Goal: Task Accomplishment & Management: Manage account settings

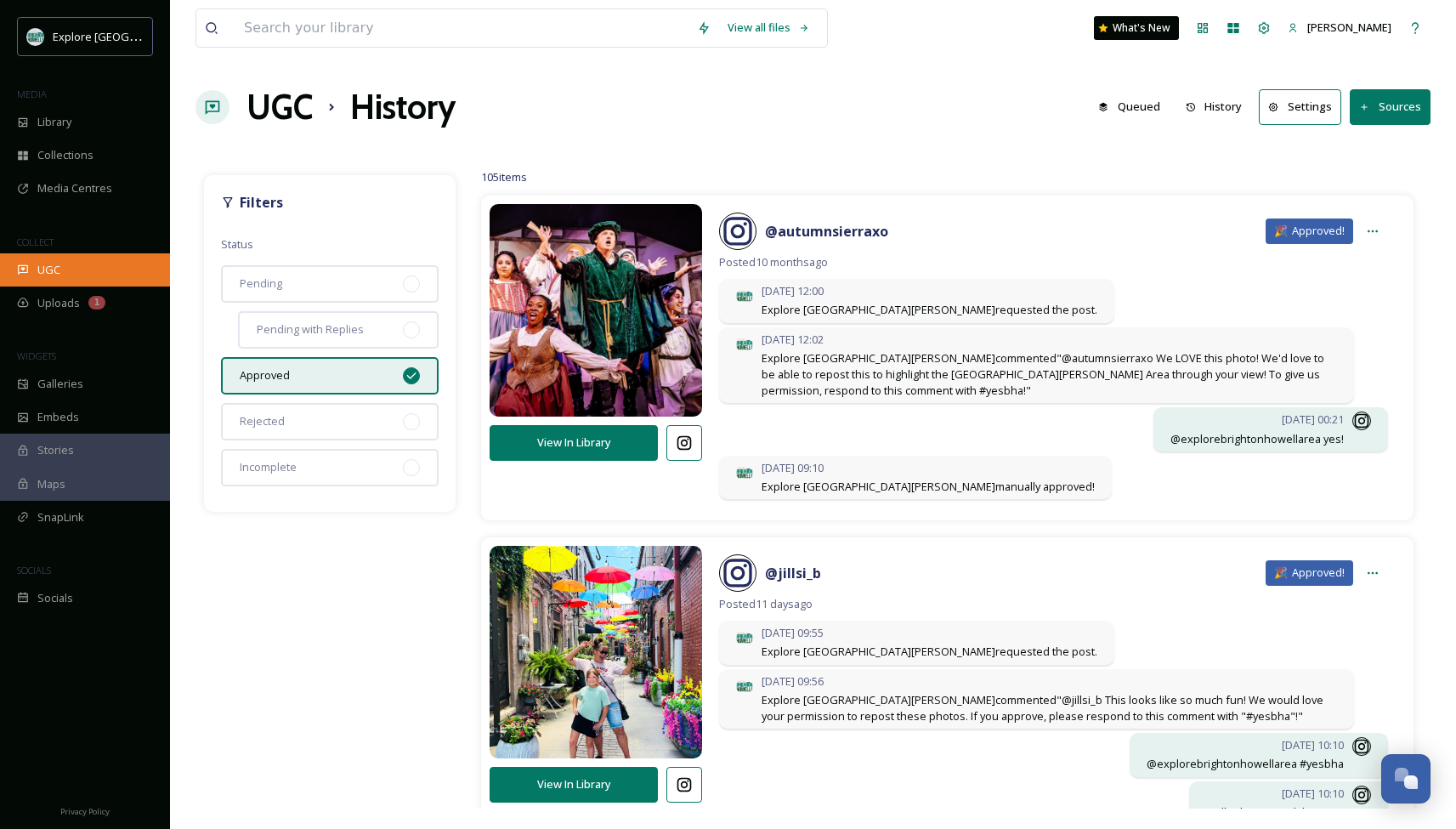
scroll to position [842, 0]
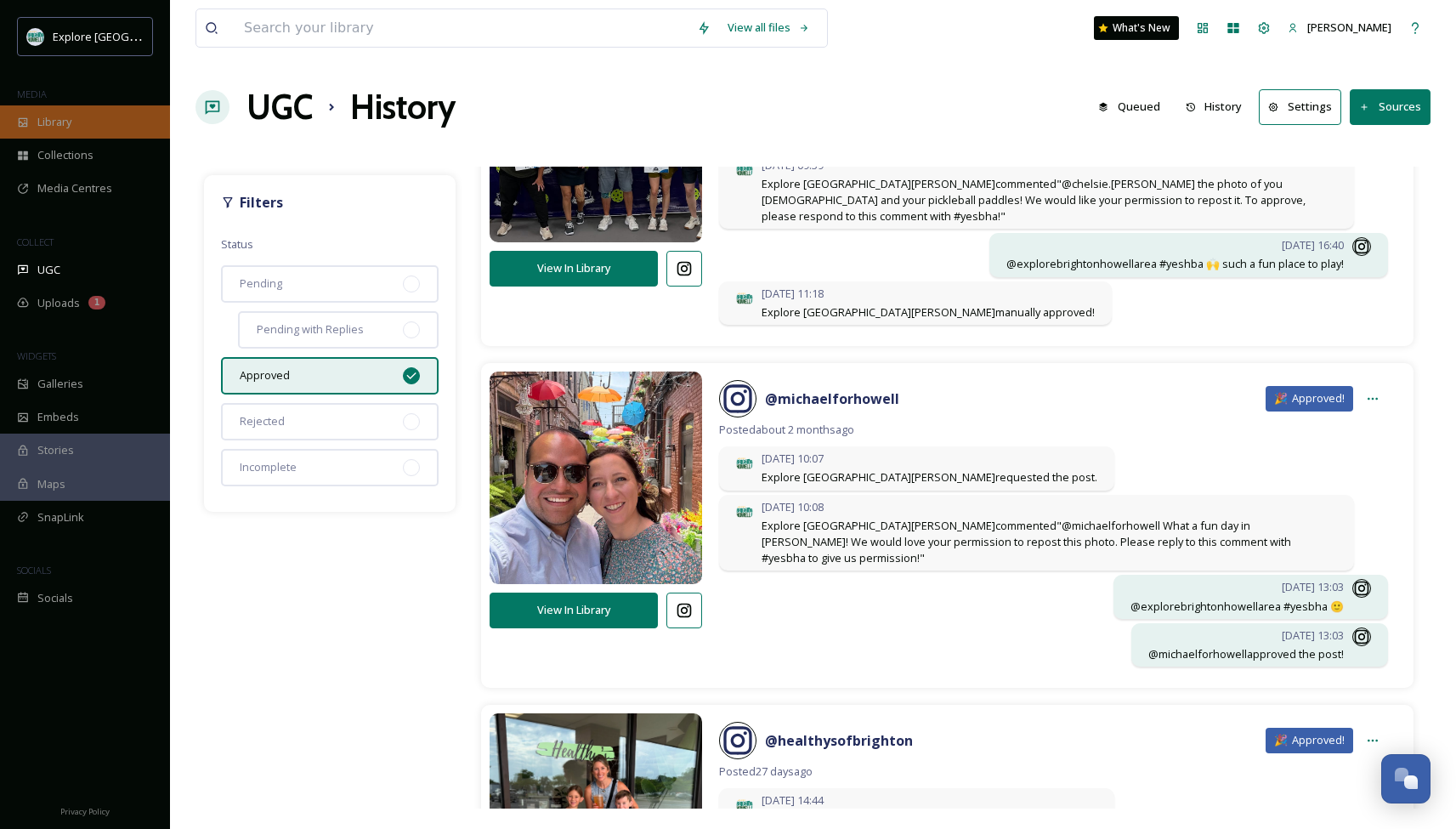
click at [59, 126] on span "Library" at bounding box center [54, 122] width 34 height 16
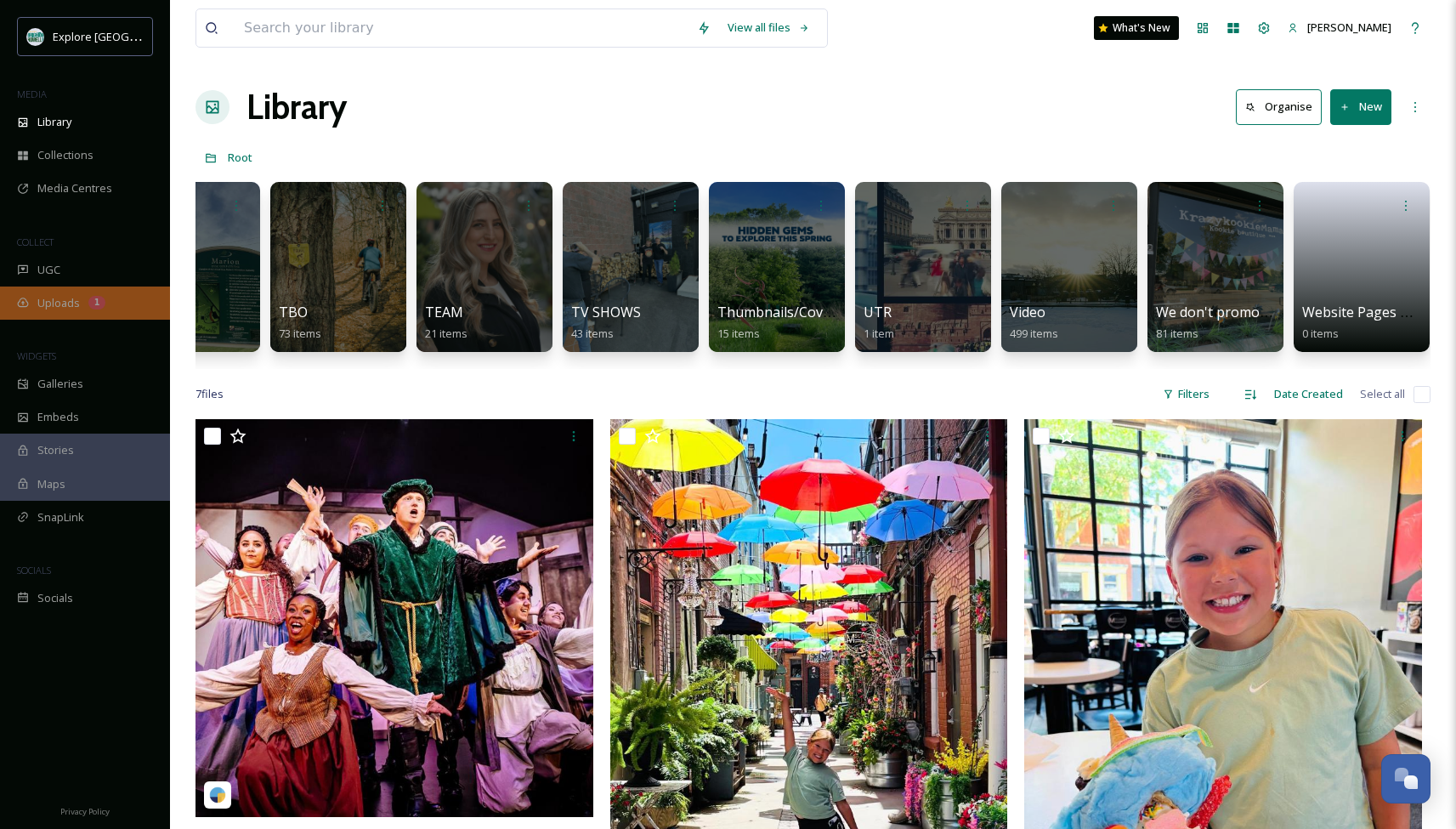
scroll to position [0, 3877]
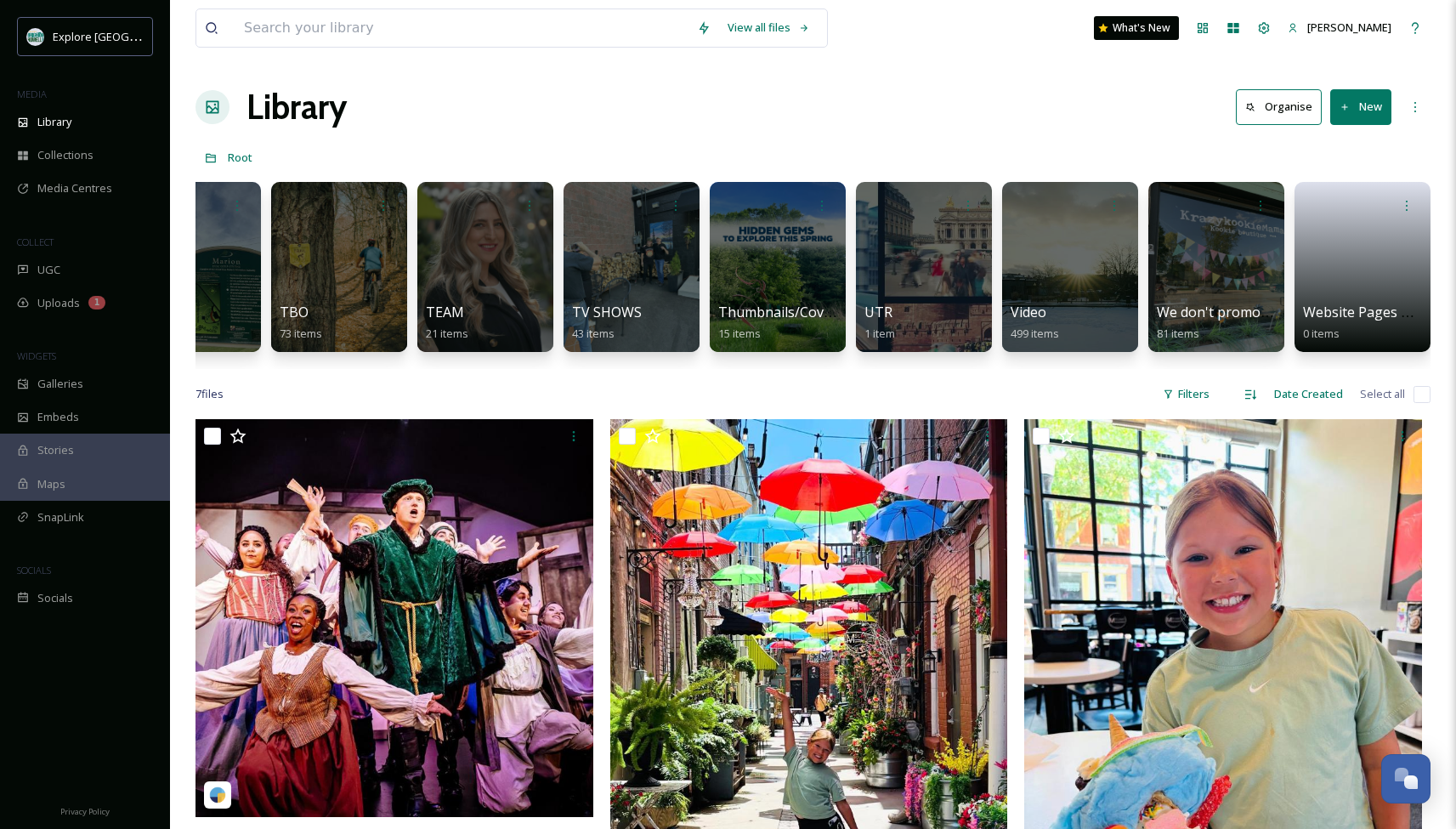
click at [1361, 113] on button "New" at bounding box center [1360, 106] width 61 height 35
click at [1405, 204] on icon at bounding box center [1408, 204] width 14 height 14
click at [1360, 328] on span "Delete" at bounding box center [1353, 328] width 35 height 17
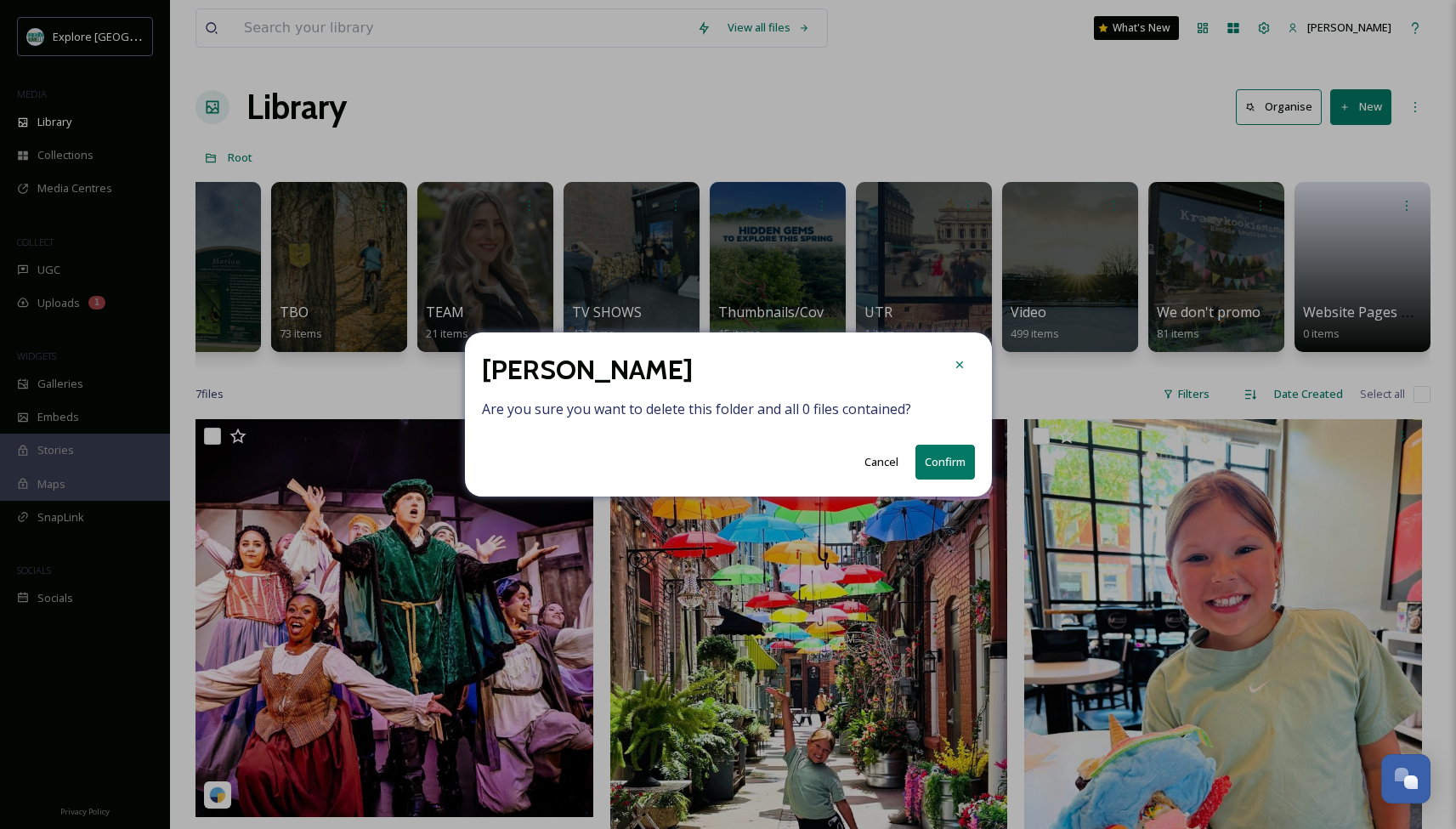
click at [945, 451] on button "Confirm" at bounding box center [945, 461] width 59 height 35
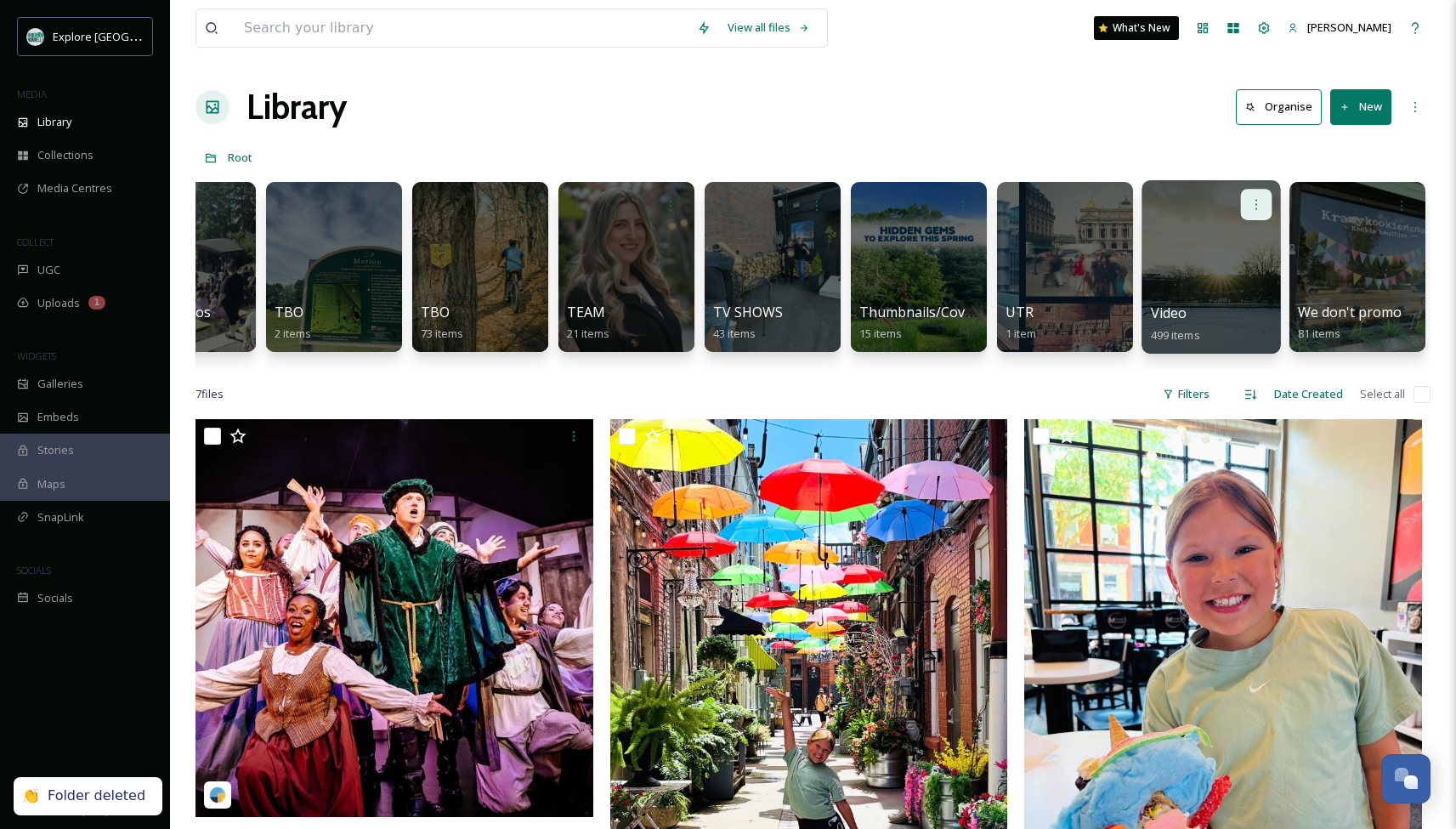
scroll to position [0, 3731]
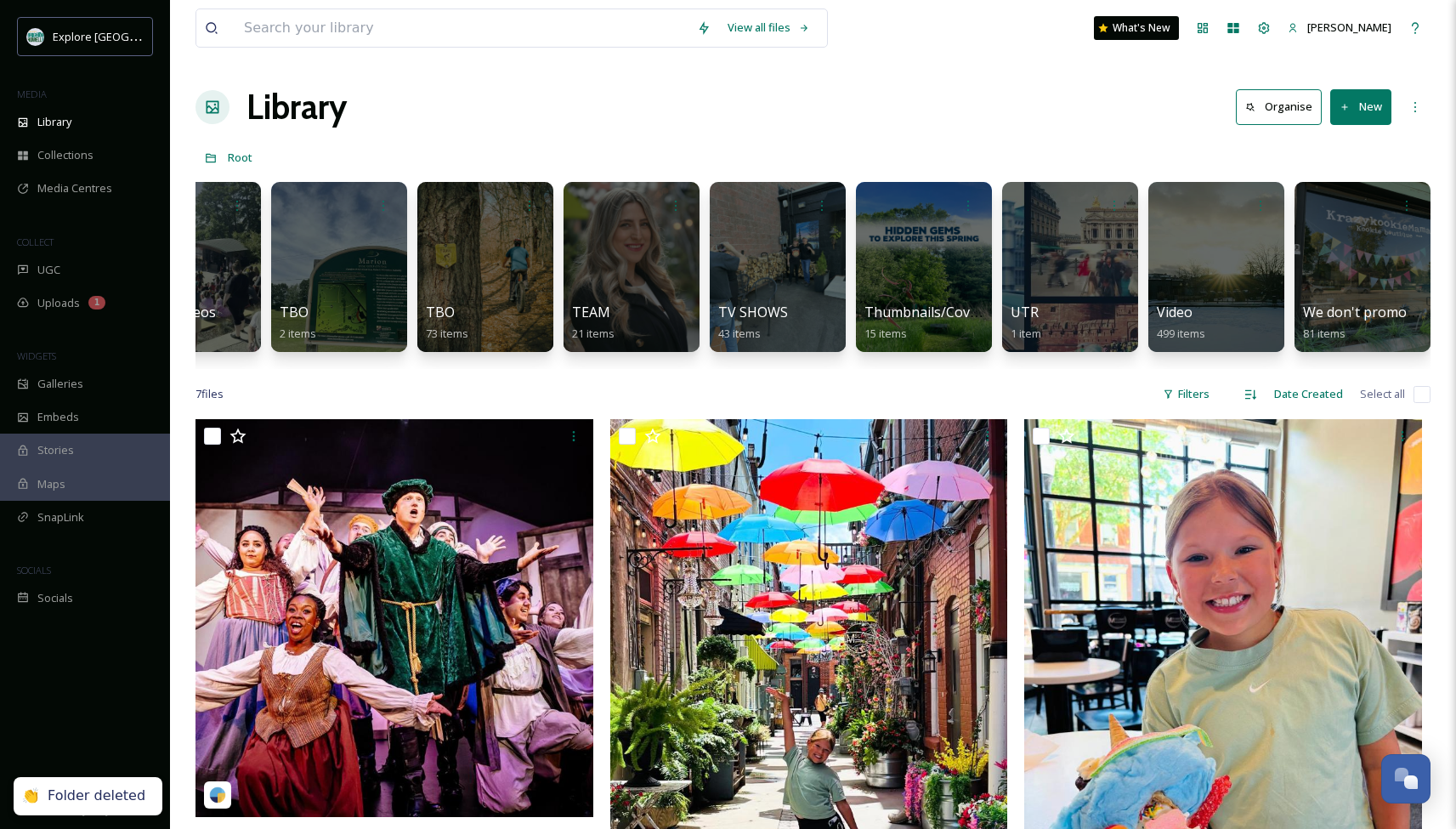
click at [1361, 111] on button "New" at bounding box center [1360, 106] width 61 height 35
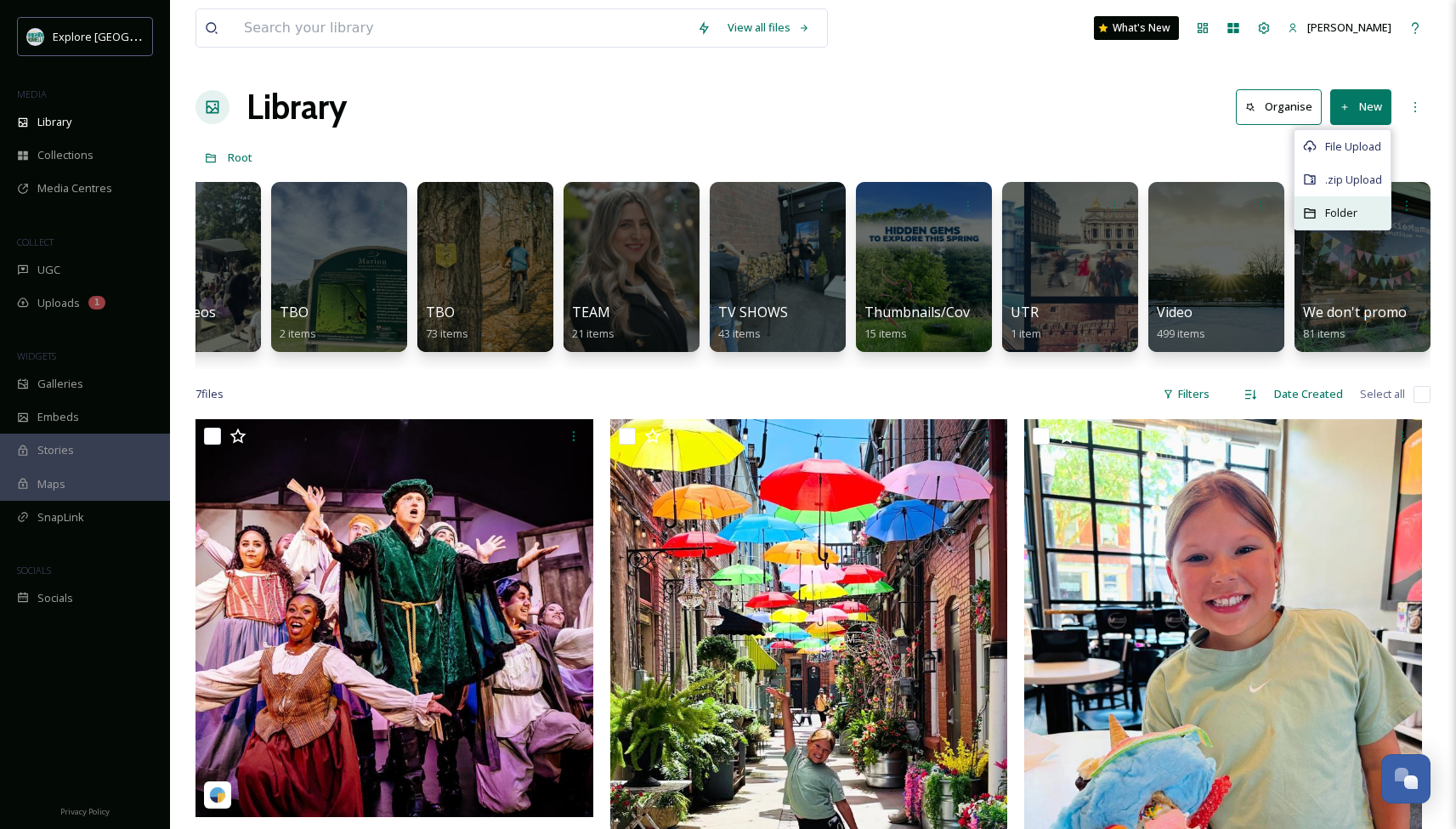
click at [1323, 211] on div "Folder" at bounding box center [1342, 213] width 96 height 34
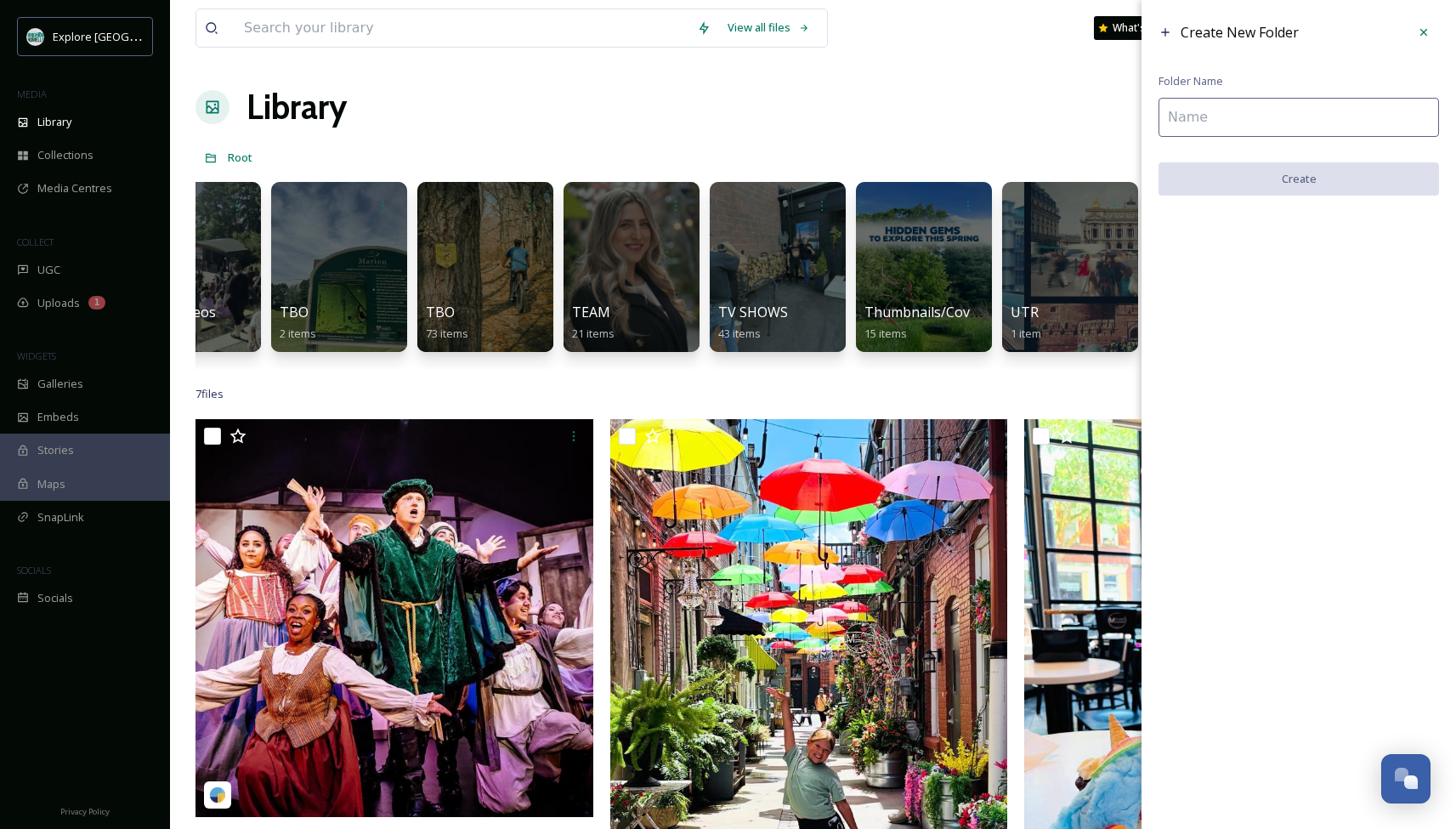
click at [1252, 119] on input at bounding box center [1298, 117] width 281 height 39
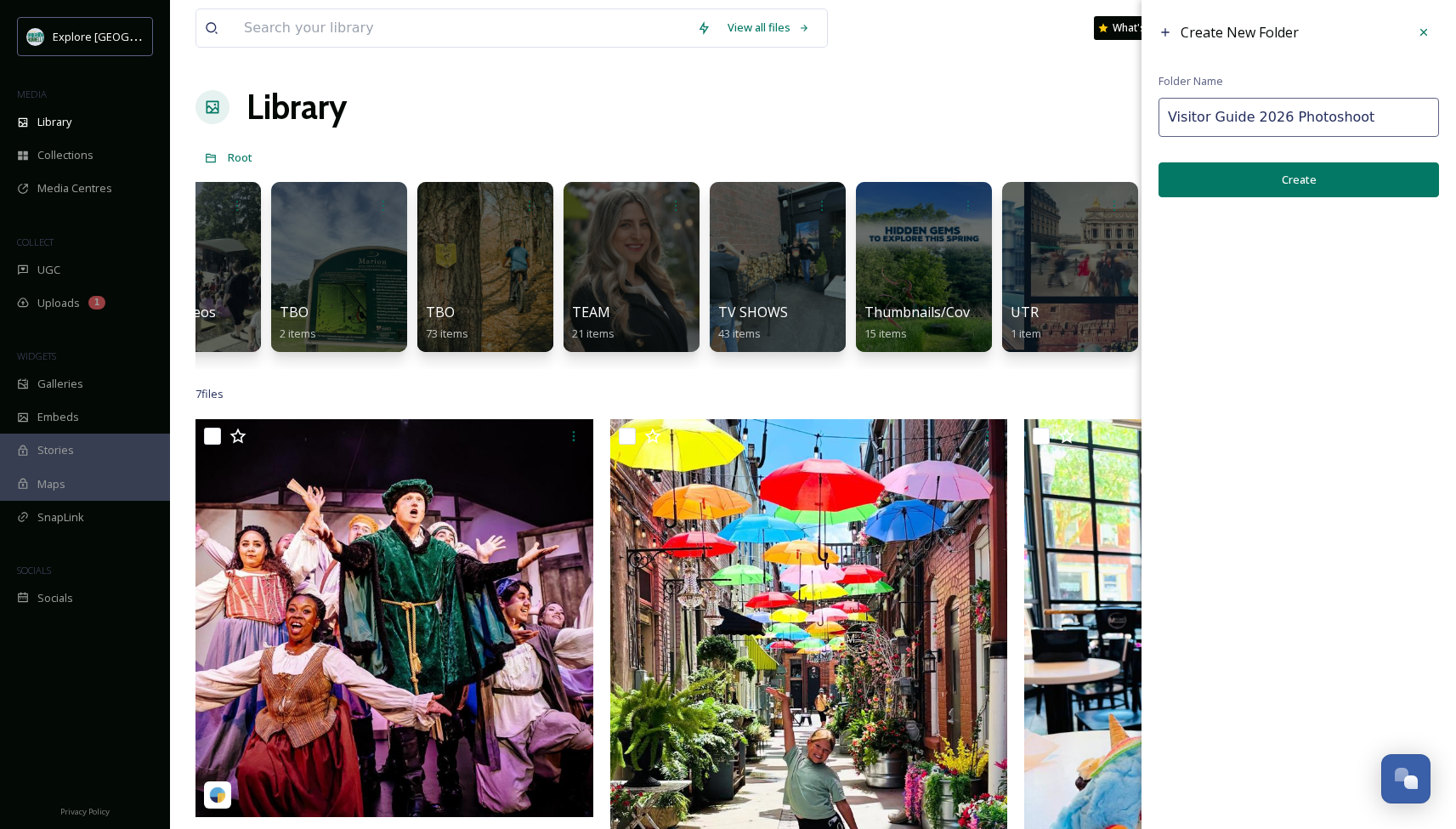
type input "Visitor Guide 2026 Photoshoot"
click at [1286, 178] on button "Create" at bounding box center [1298, 179] width 281 height 35
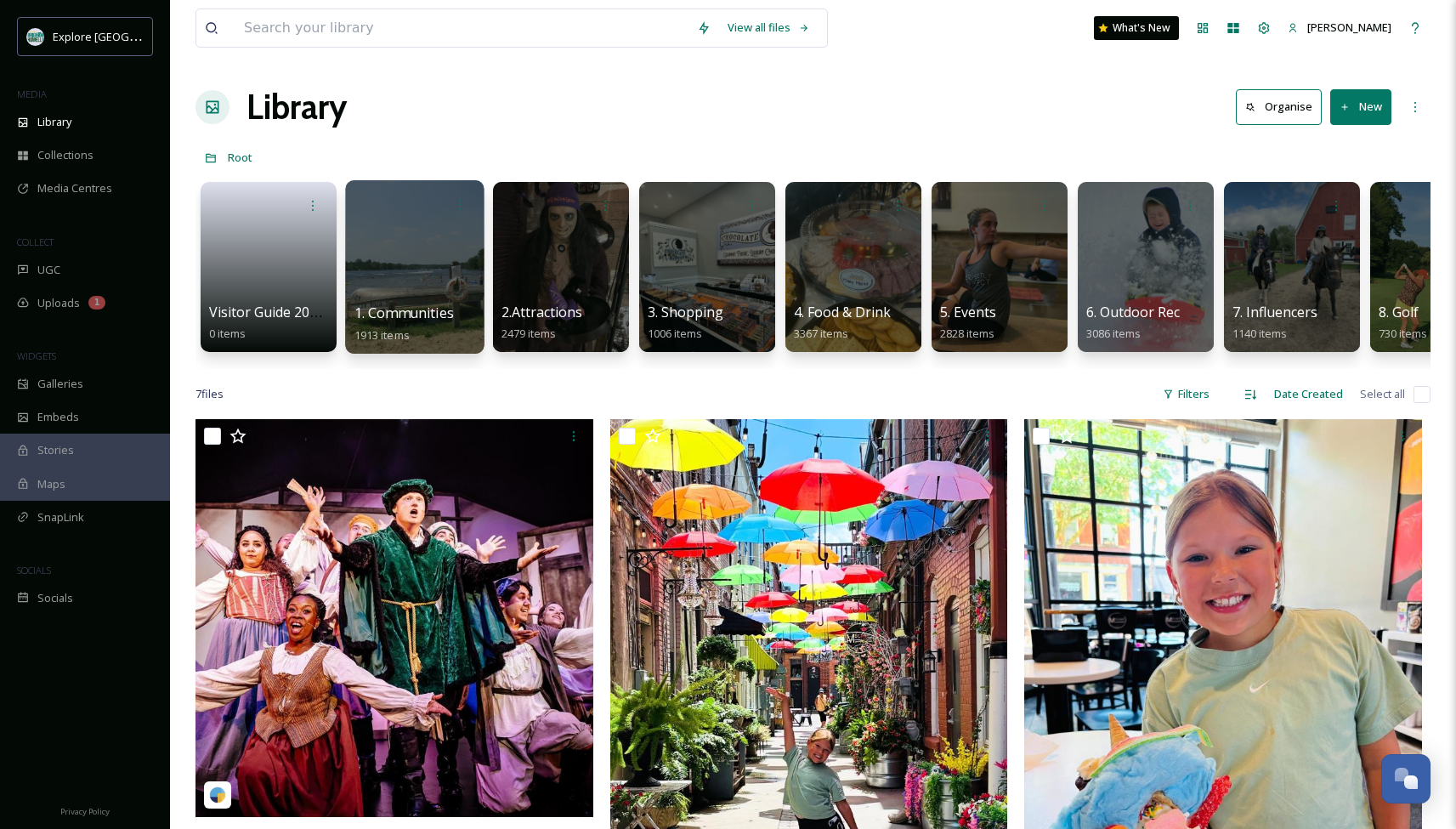
scroll to position [0, 0]
click at [267, 264] on link at bounding box center [268, 261] width 121 height 83
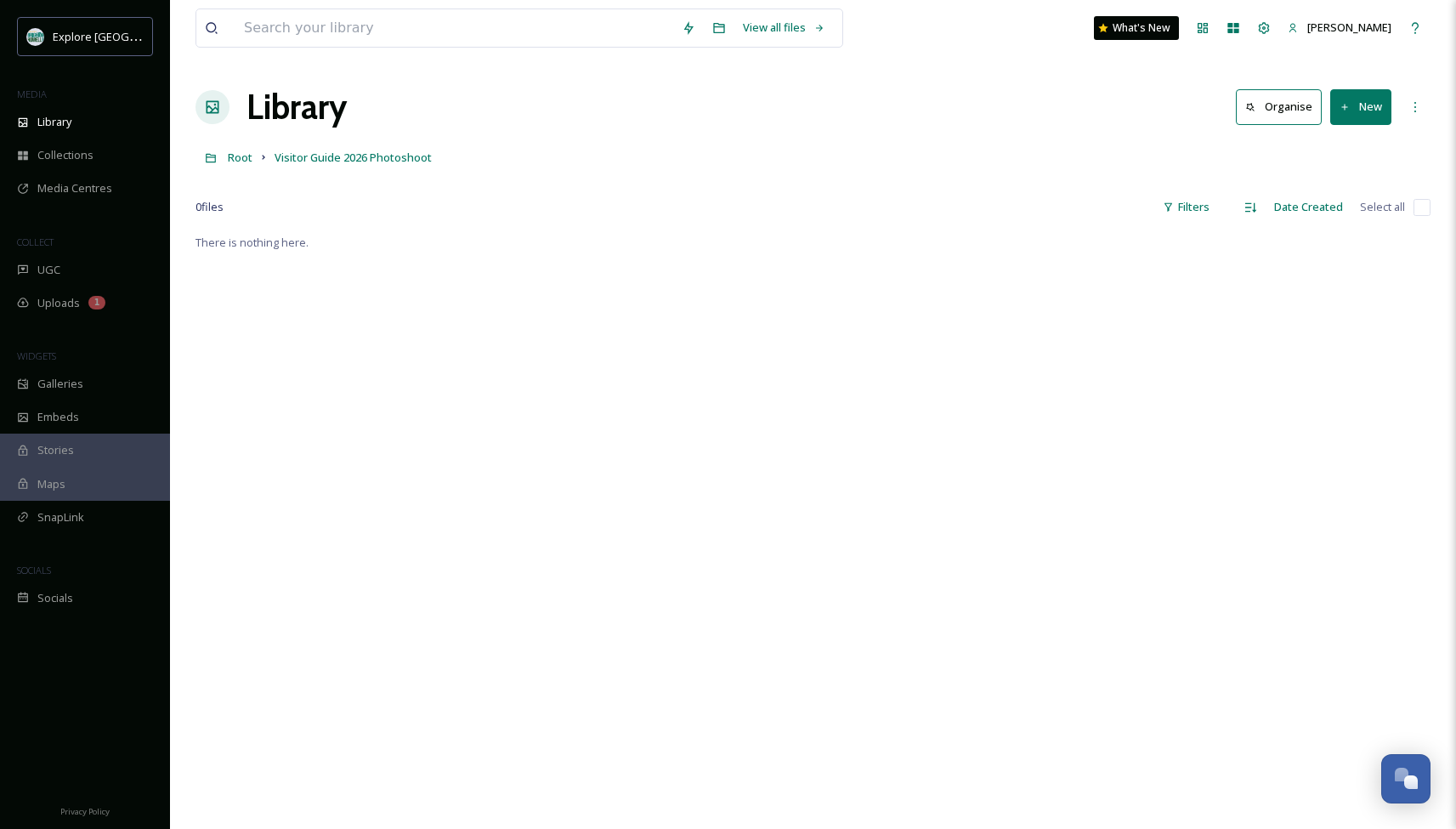
click at [1348, 100] on button "New" at bounding box center [1360, 106] width 61 height 35
click at [1329, 153] on span "File Upload" at bounding box center [1352, 147] width 56 height 16
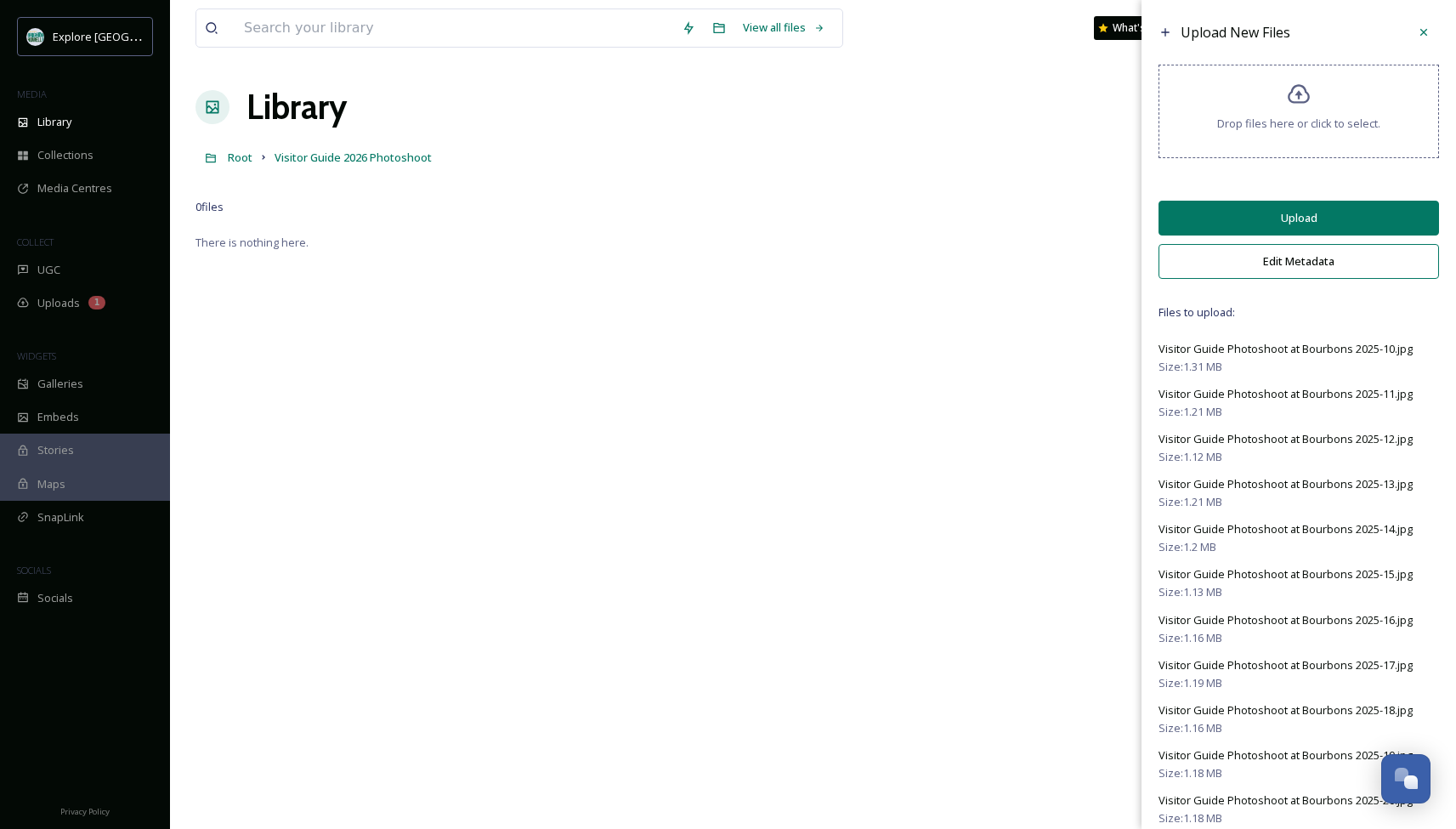
click at [1255, 223] on button "Upload" at bounding box center [1298, 218] width 281 height 35
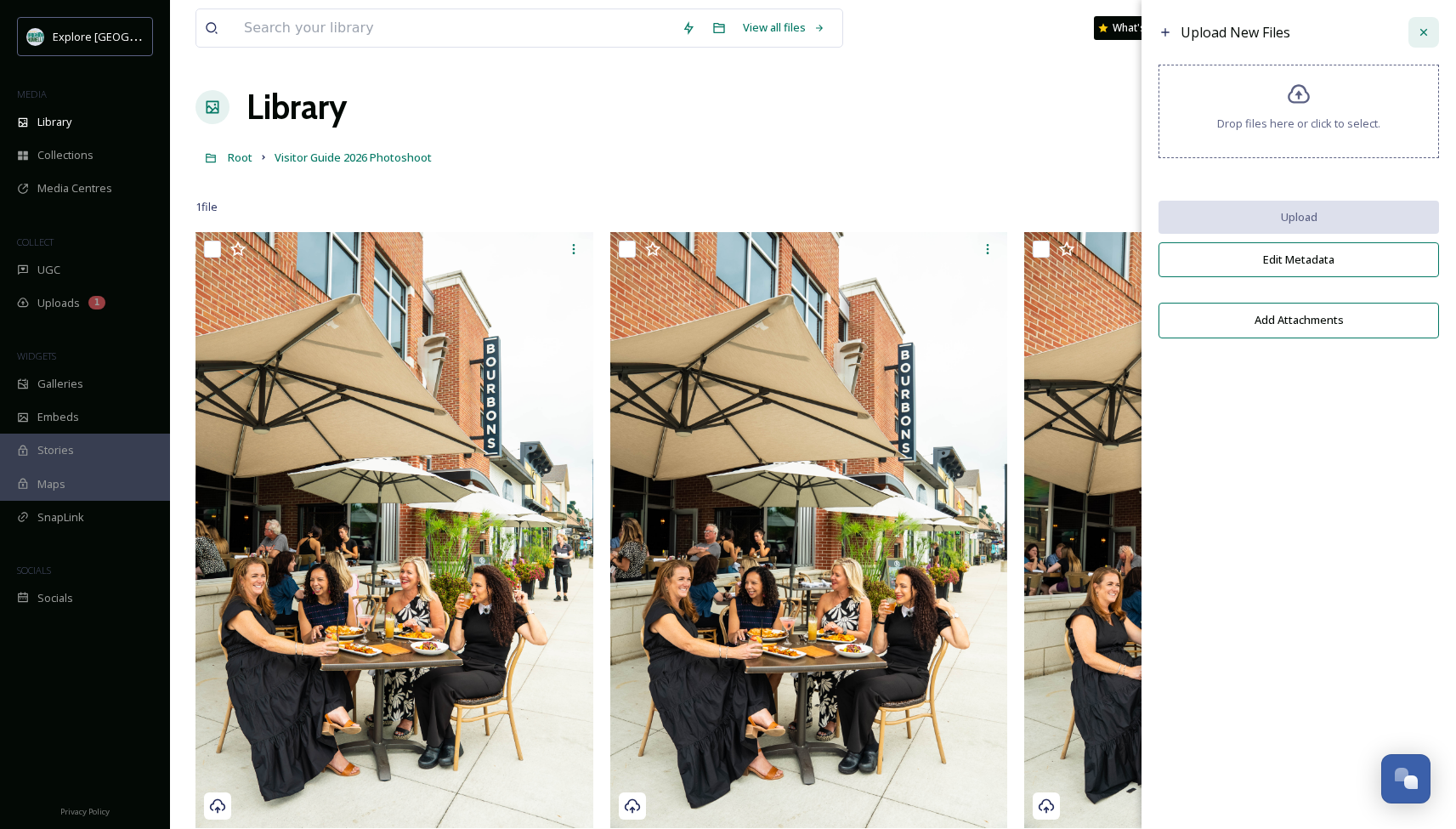
click at [1422, 28] on icon at bounding box center [1423, 33] width 14 height 14
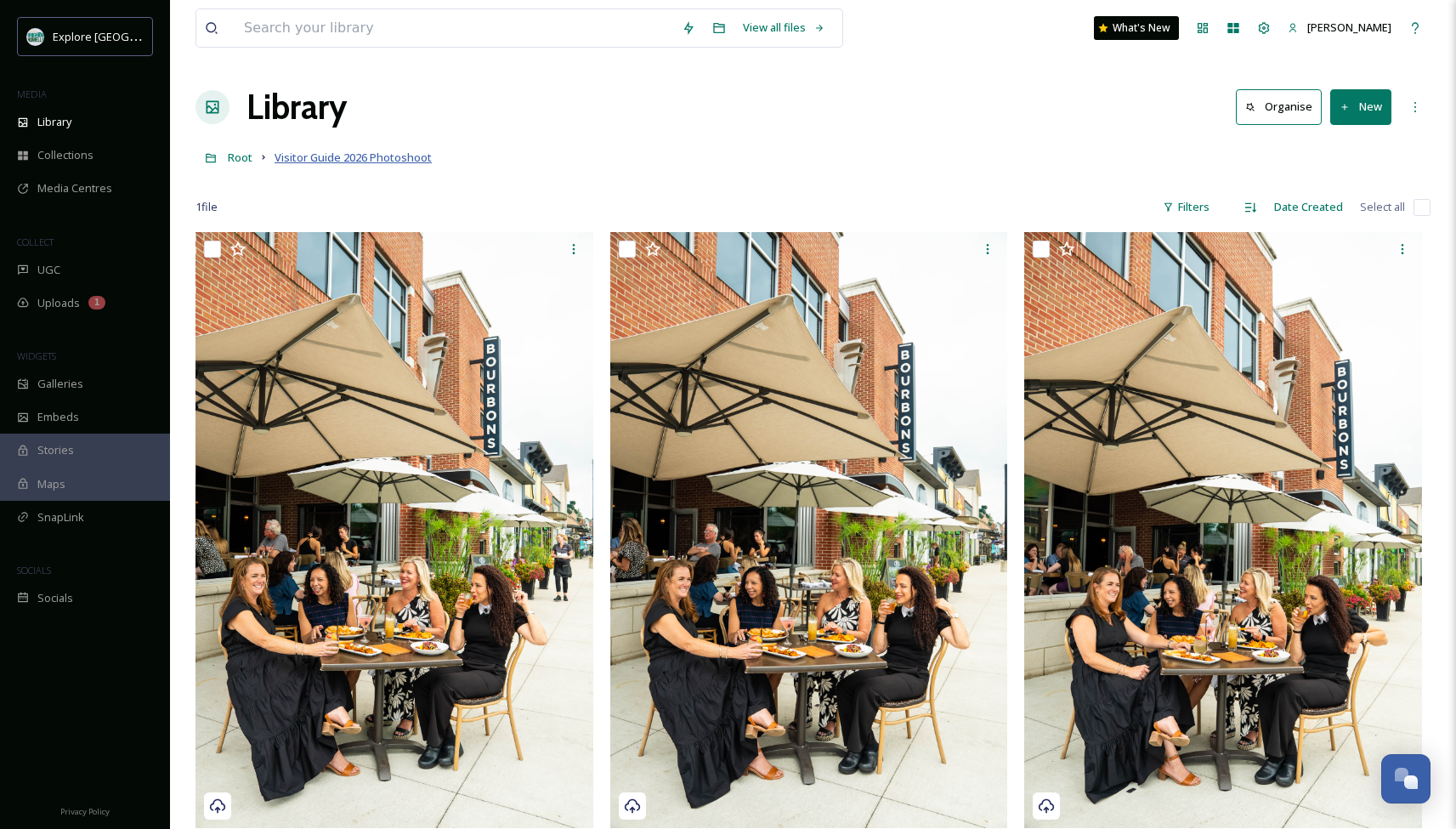
click at [409, 153] on span "Visitor Guide 2026 Photoshoot" at bounding box center [354, 158] width 158 height 16
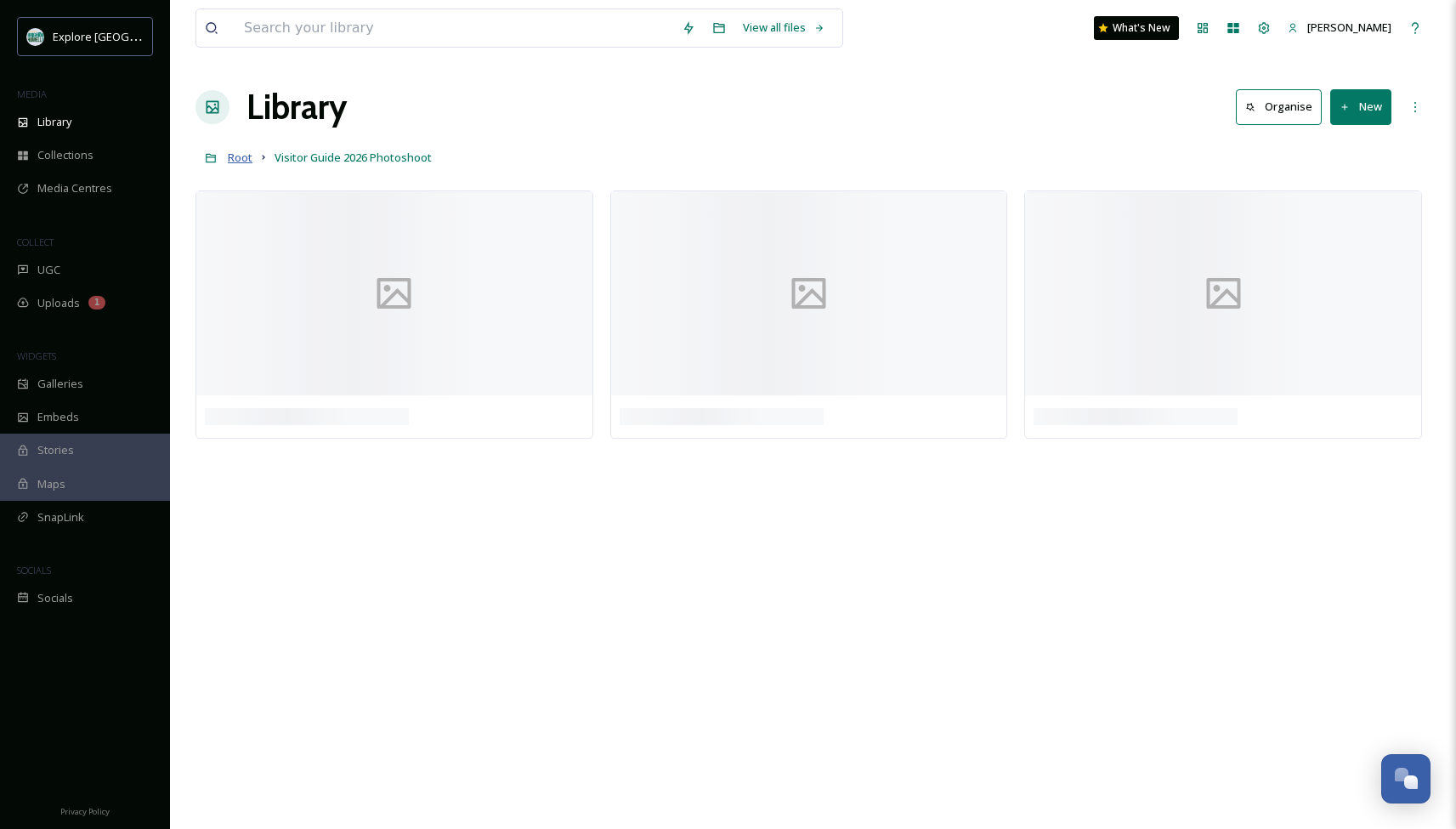
click at [239, 158] on span "Root" at bounding box center [240, 158] width 25 height 16
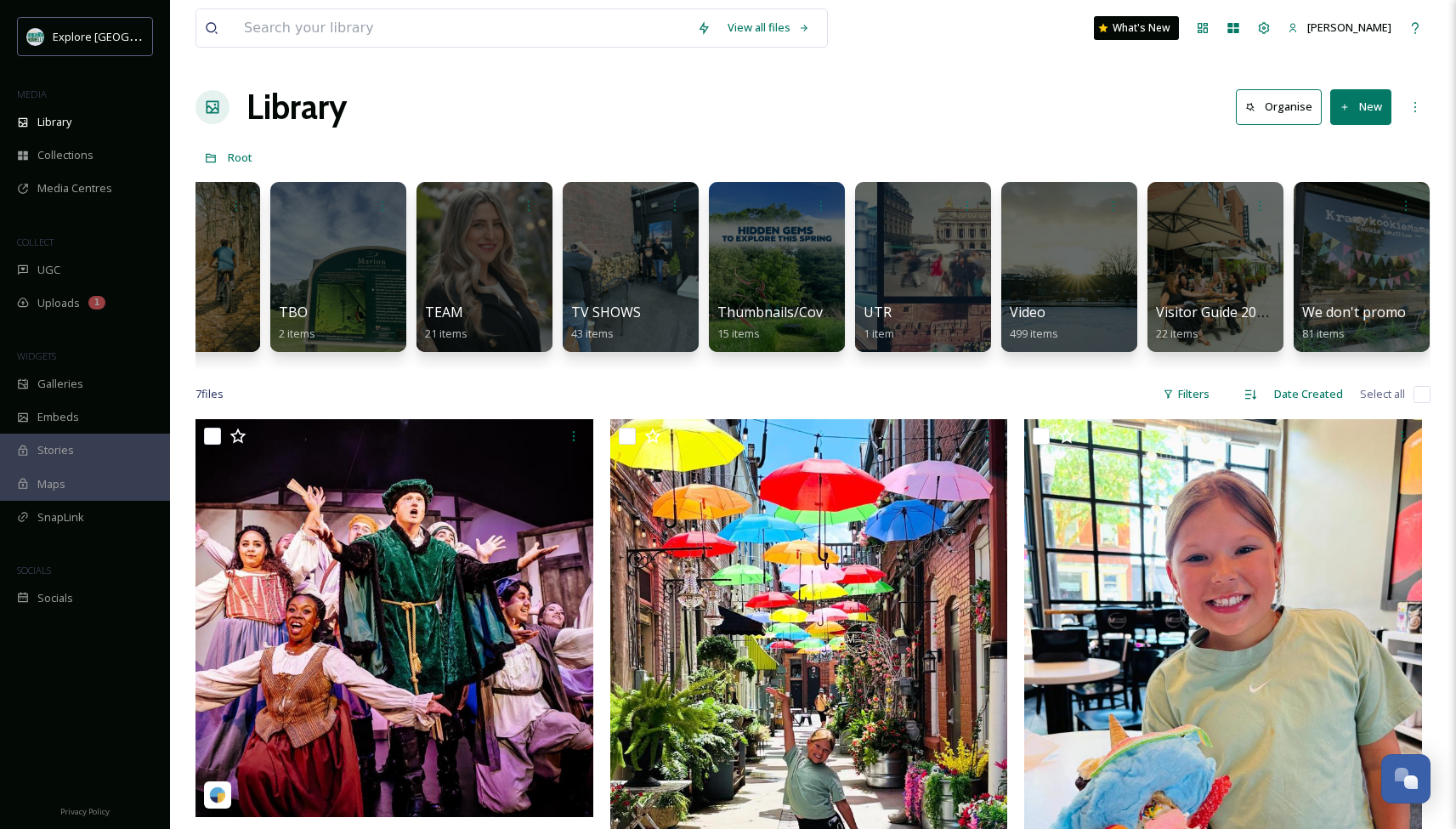
scroll to position [0, 3877]
click at [1256, 209] on icon at bounding box center [1261, 204] width 14 height 14
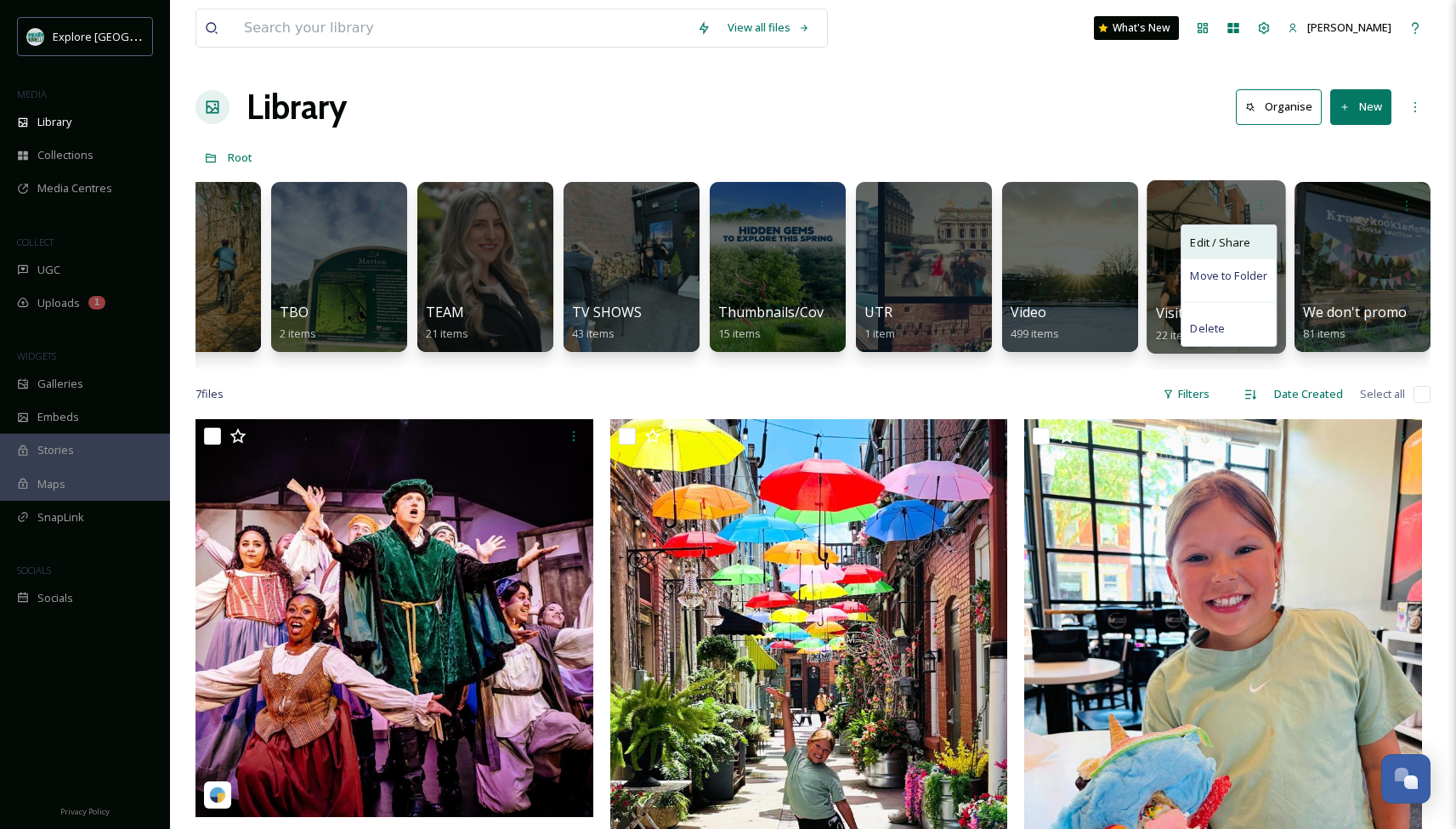
click at [1207, 244] on span "Edit / Share" at bounding box center [1219, 242] width 59 height 17
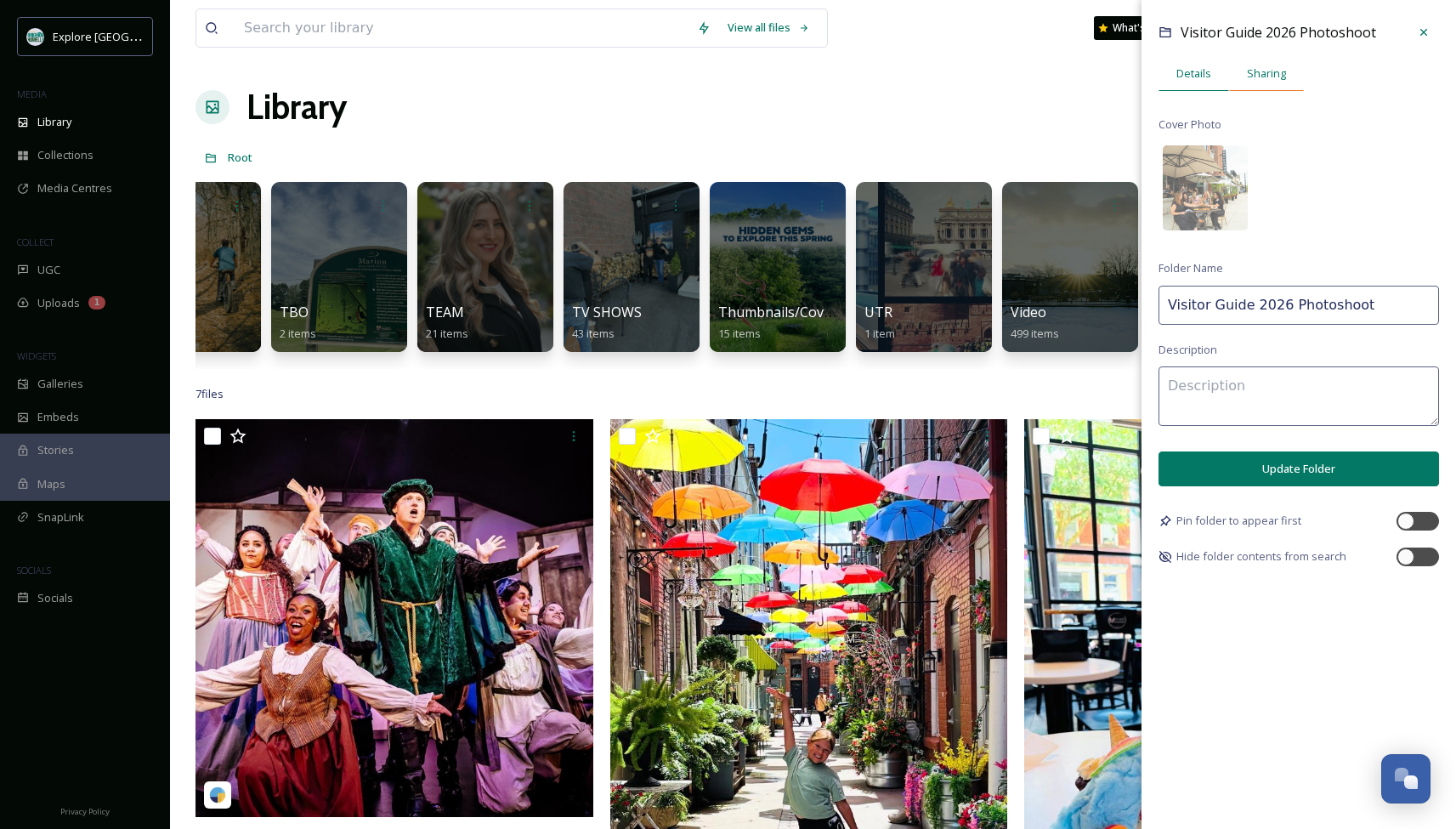
click at [1263, 84] on div "Sharing" at bounding box center [1267, 73] width 75 height 35
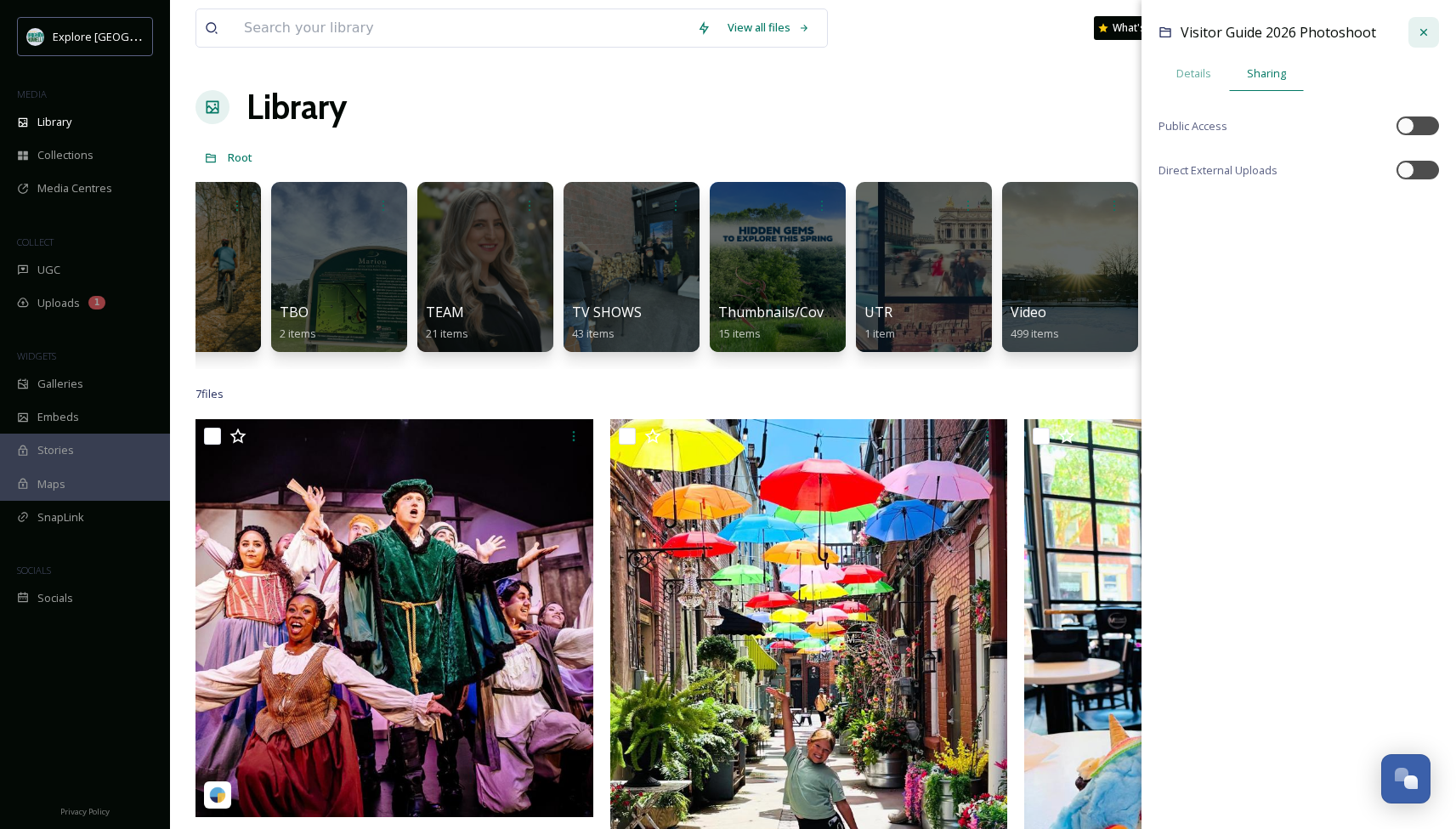
click at [1427, 34] on icon at bounding box center [1423, 33] width 14 height 14
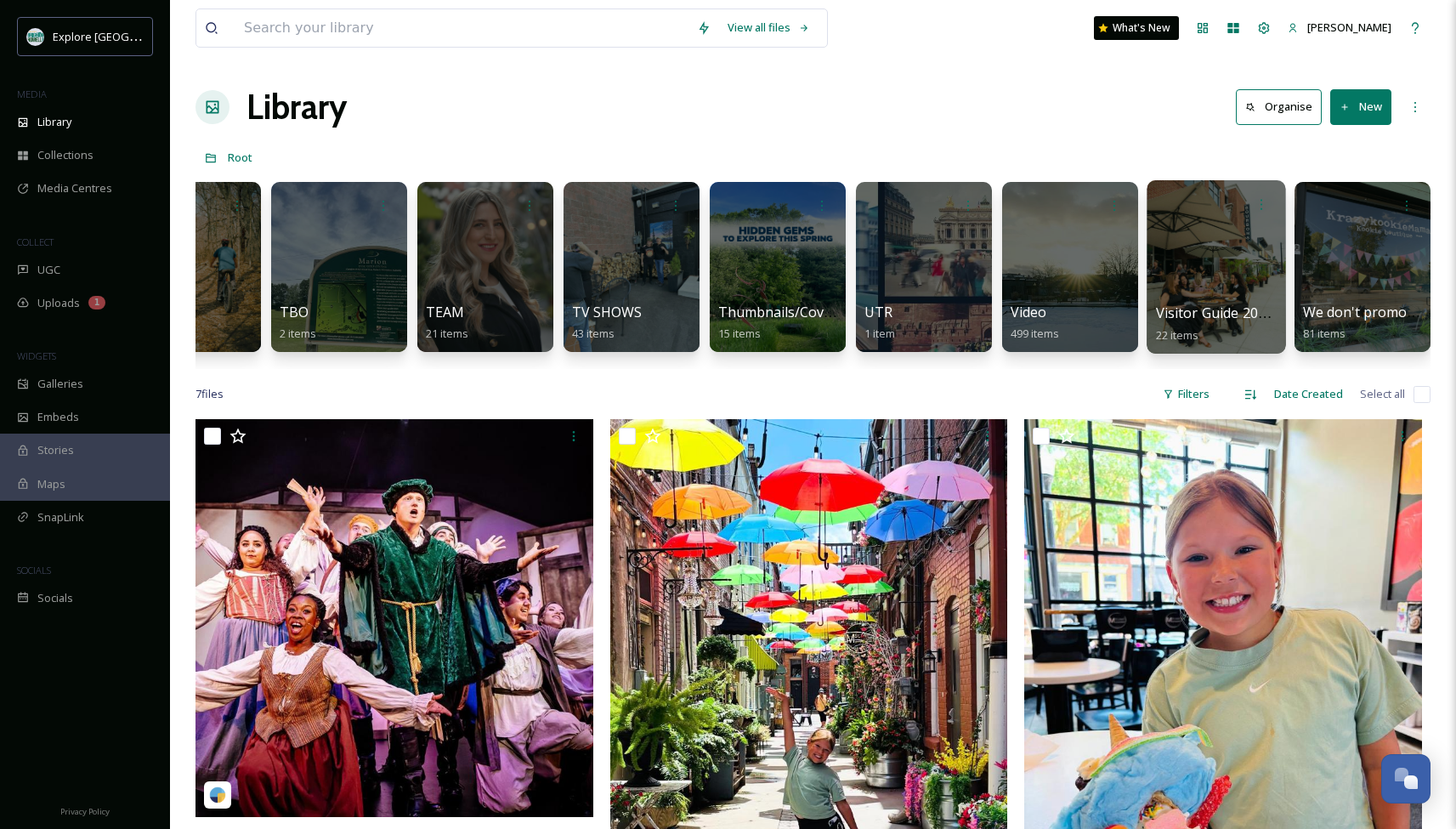
click at [1208, 271] on div at bounding box center [1215, 267] width 139 height 173
